Goal: Task Accomplishment & Management: Manage account settings

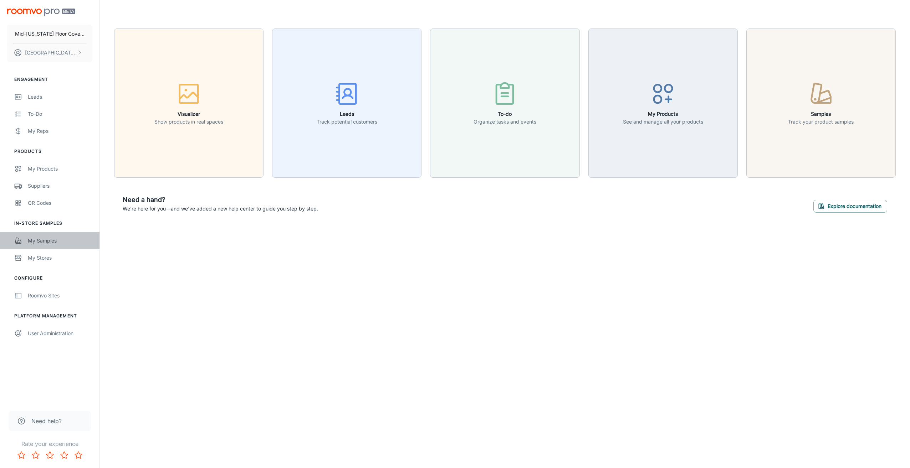
click at [35, 245] on link "My Samples" at bounding box center [49, 240] width 99 height 17
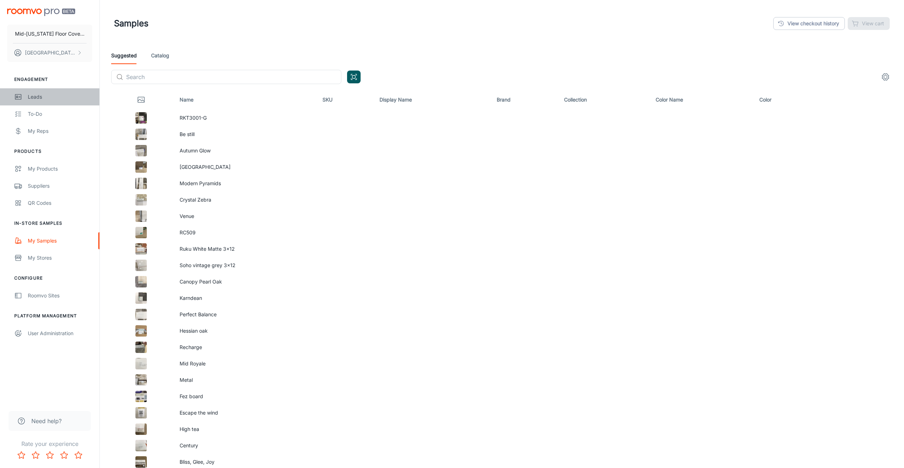
click at [39, 98] on div "Leads" at bounding box center [60, 97] width 65 height 8
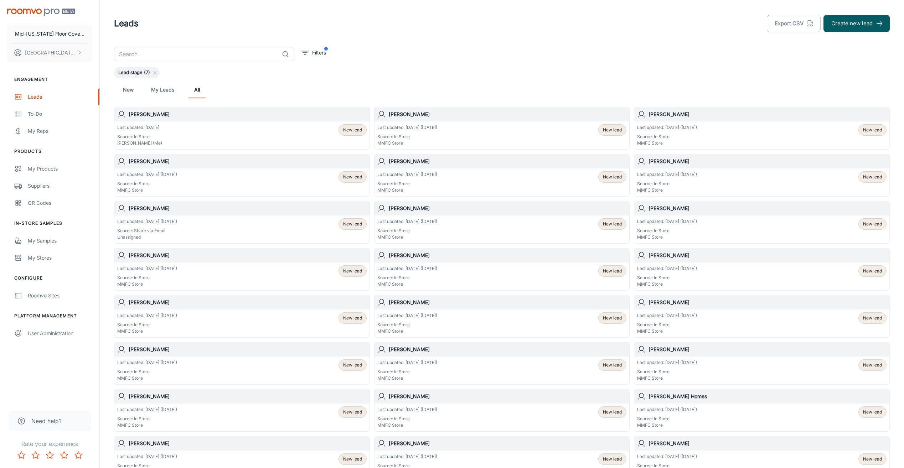
click at [139, 115] on h6 "[PERSON_NAME]" at bounding box center [248, 115] width 238 height 8
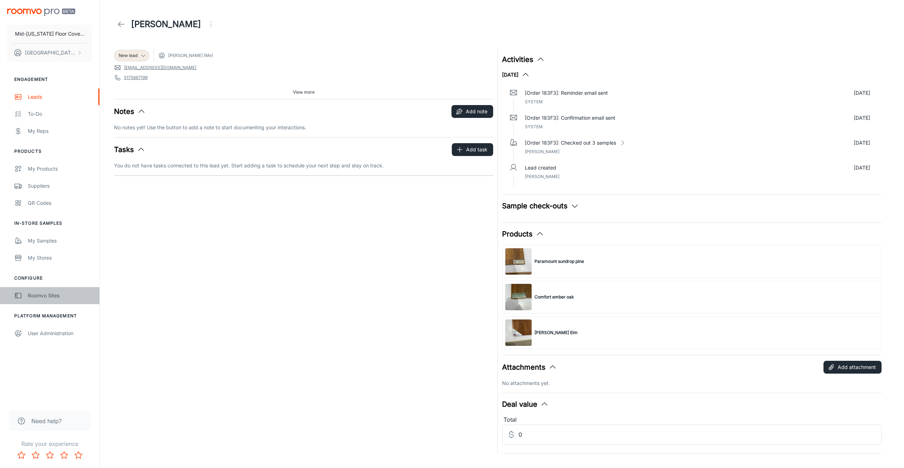
click at [49, 296] on div "Roomvo Sites" at bounding box center [60, 296] width 65 height 8
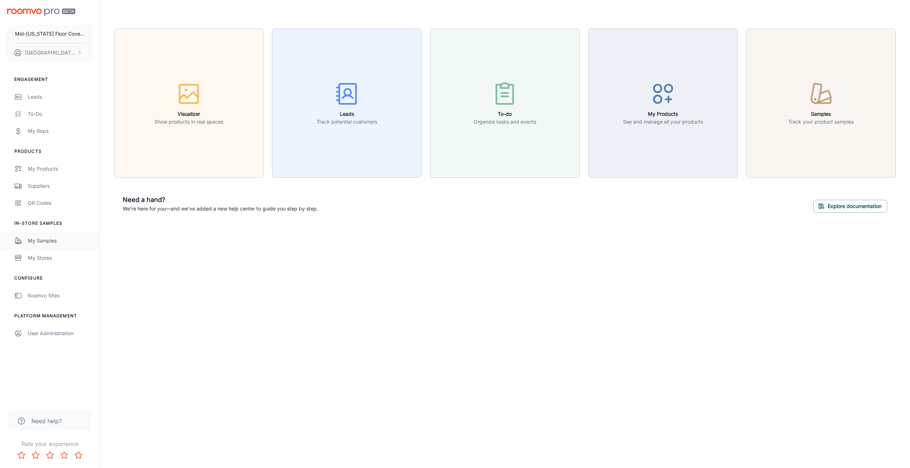
click at [46, 243] on div "My Samples" at bounding box center [60, 241] width 65 height 8
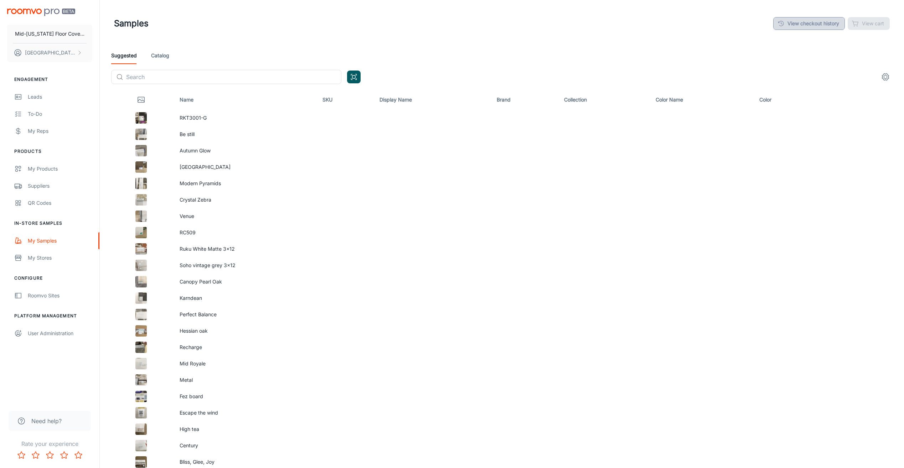
click at [795, 25] on link "View checkout history" at bounding box center [810, 23] width 72 height 13
